Goal: Task Accomplishment & Management: Use online tool/utility

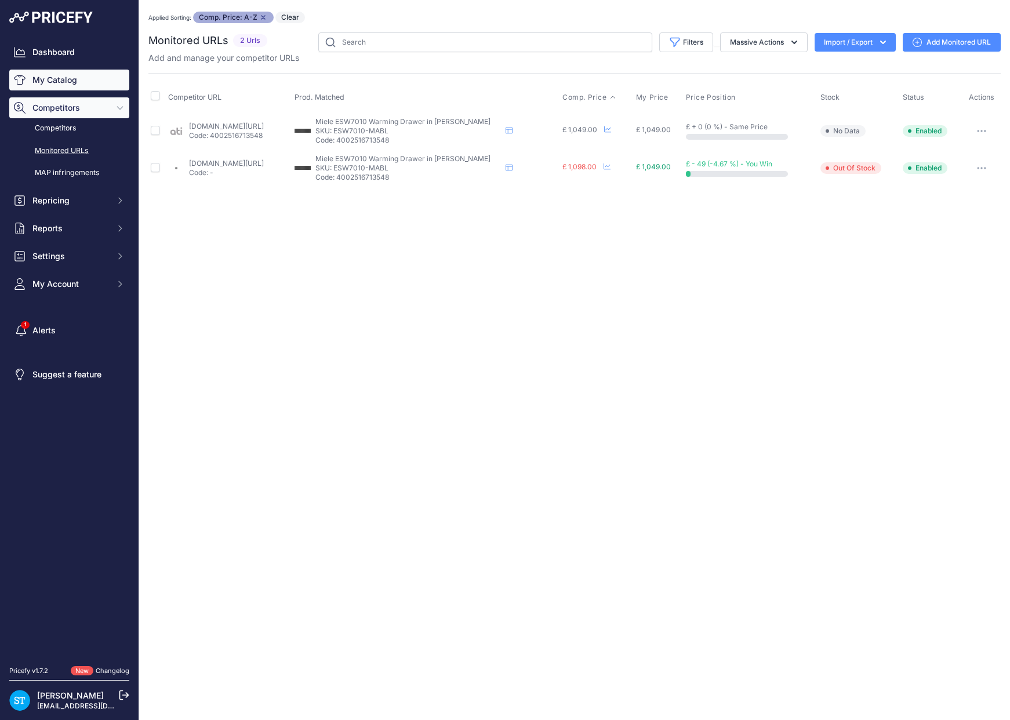
click at [53, 78] on link "My Catalog" at bounding box center [69, 80] width 120 height 21
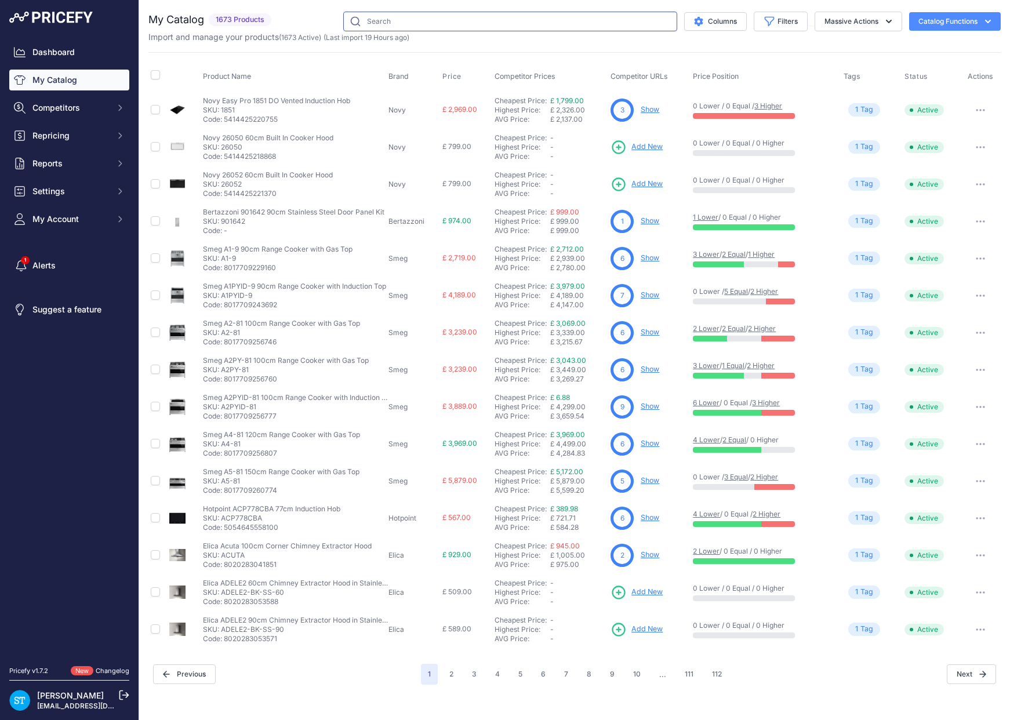
click at [430, 29] on input "text" at bounding box center [510, 22] width 334 height 20
paste input "WEJ885WCS"
type input "WEJ885WCS"
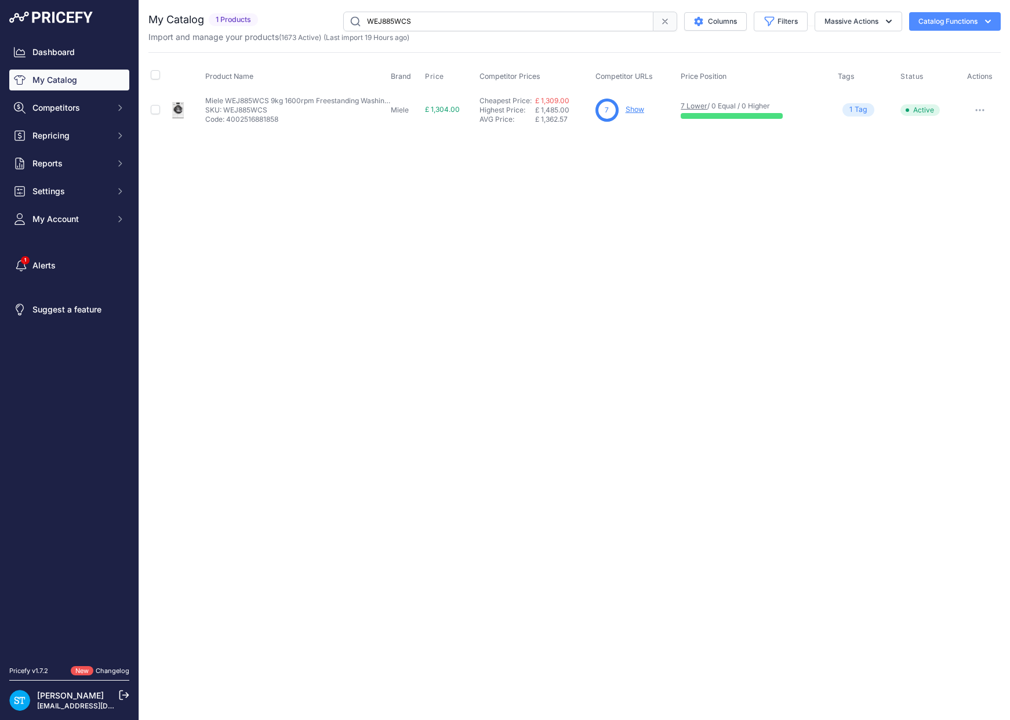
click at [629, 166] on div "Close You are not connected to the internet." at bounding box center [574, 360] width 871 height 720
click at [634, 111] on link "Show" at bounding box center [635, 109] width 19 height 9
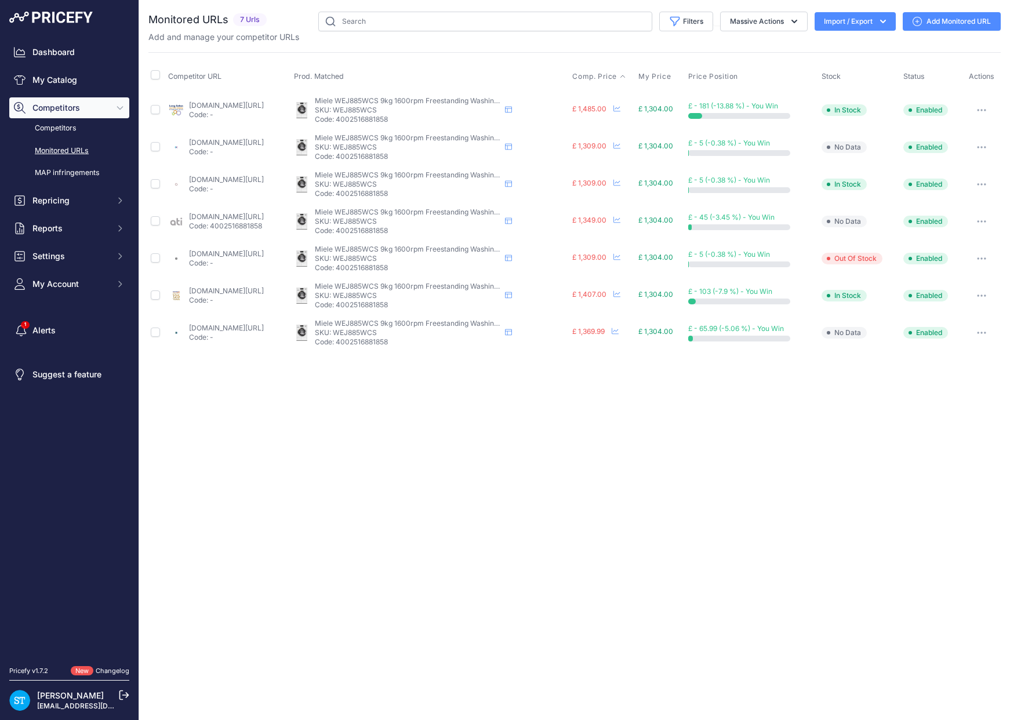
click at [616, 79] on span "Comp. Price" at bounding box center [594, 76] width 45 height 9
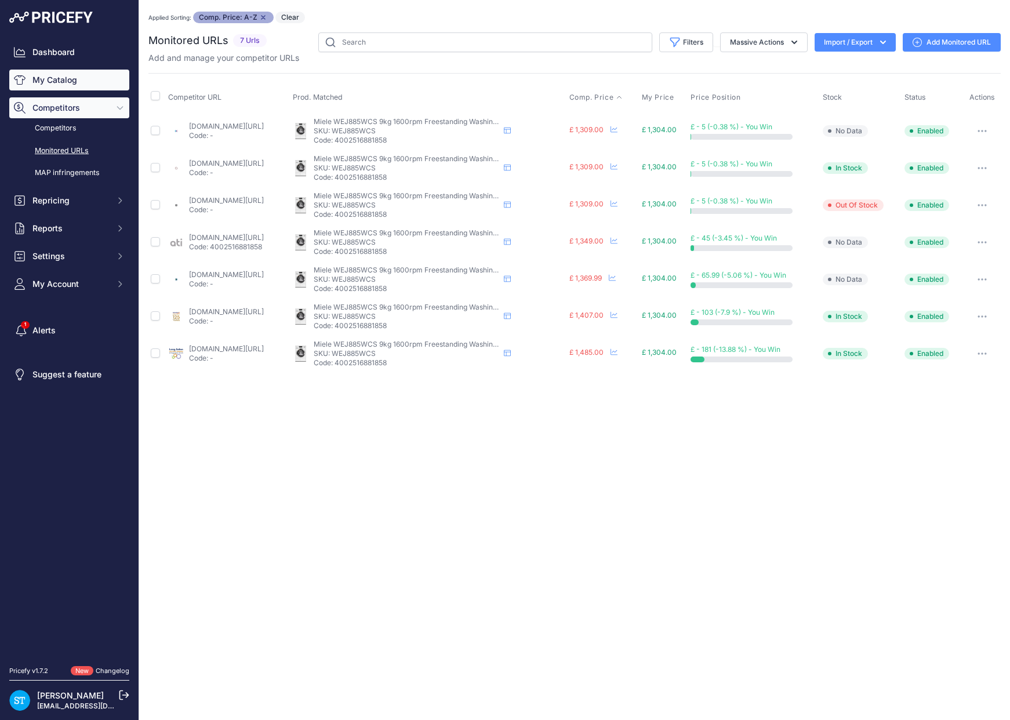
click at [78, 75] on link "My Catalog" at bounding box center [69, 80] width 120 height 21
